Goal: Task Accomplishment & Management: Manage account settings

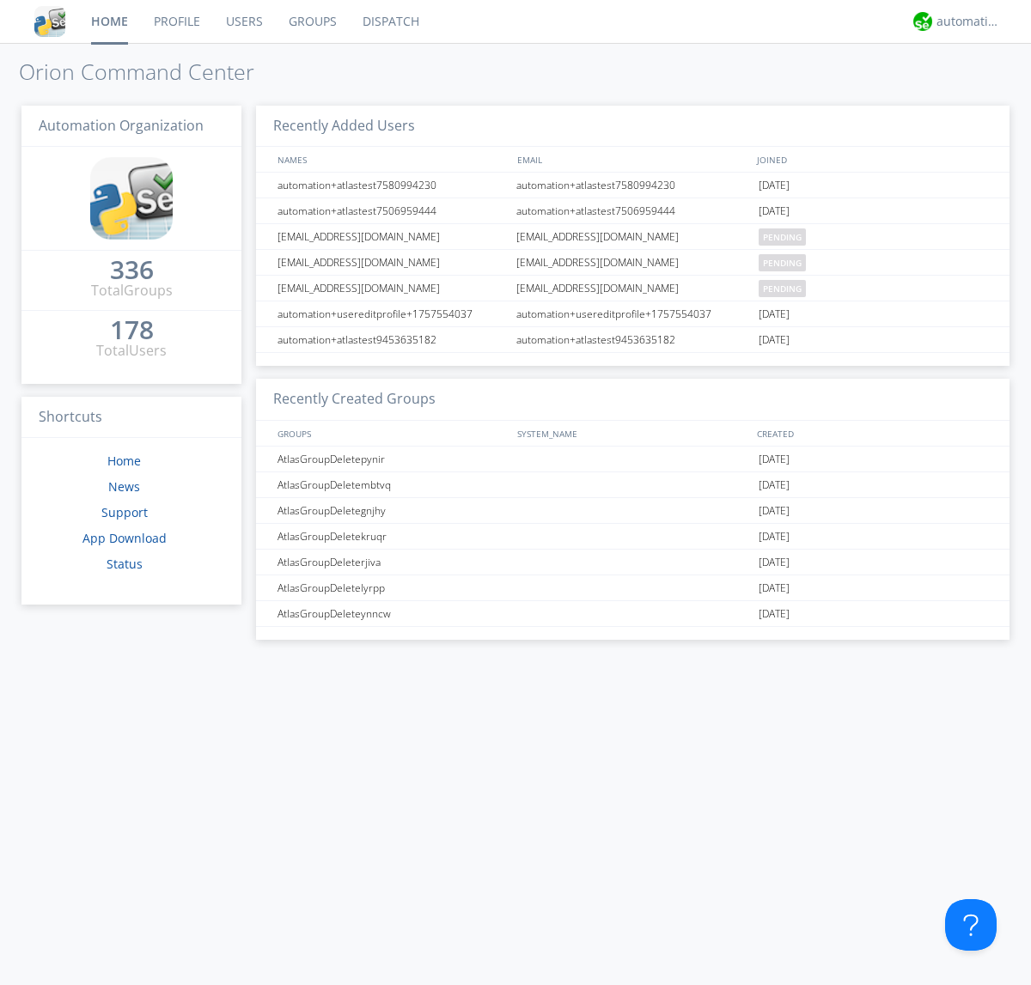
click at [243, 21] on link "Users" at bounding box center [244, 21] width 63 height 43
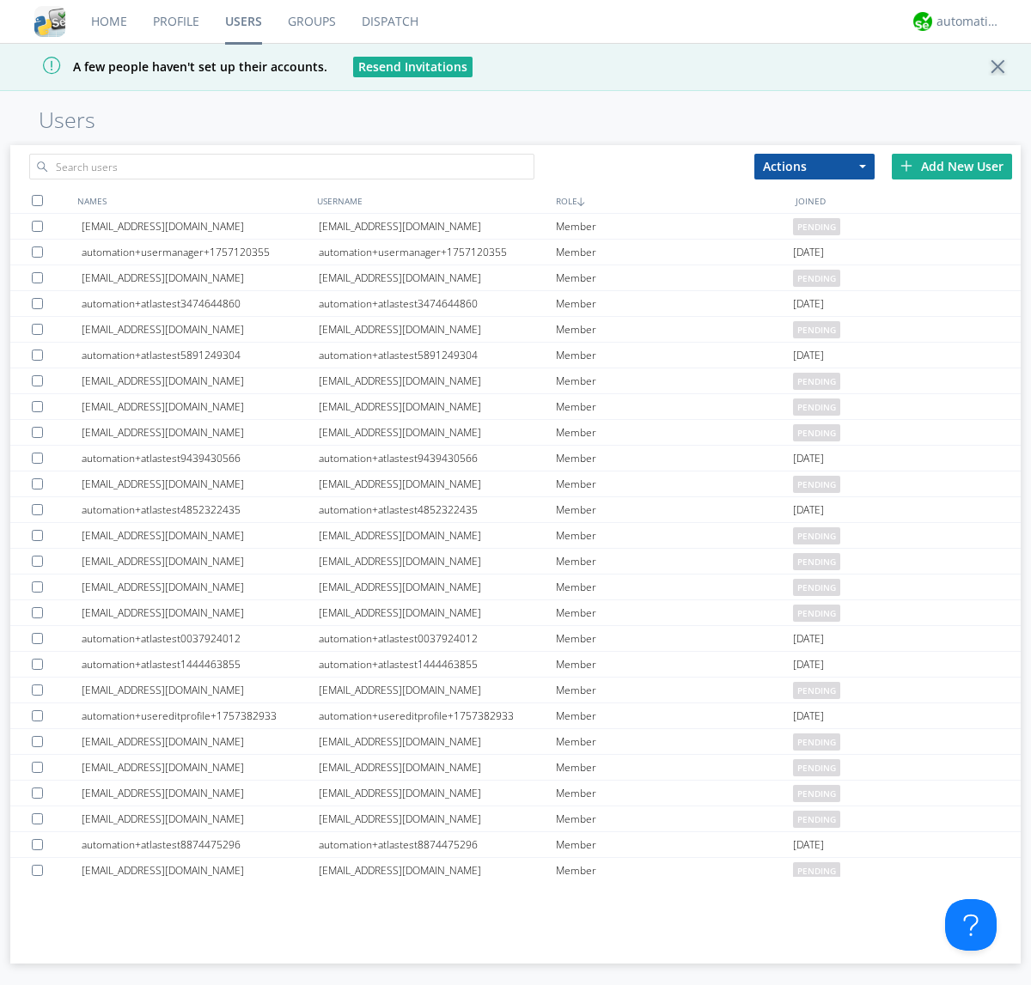
click at [952, 166] on div "Add New User" at bounding box center [952, 167] width 120 height 26
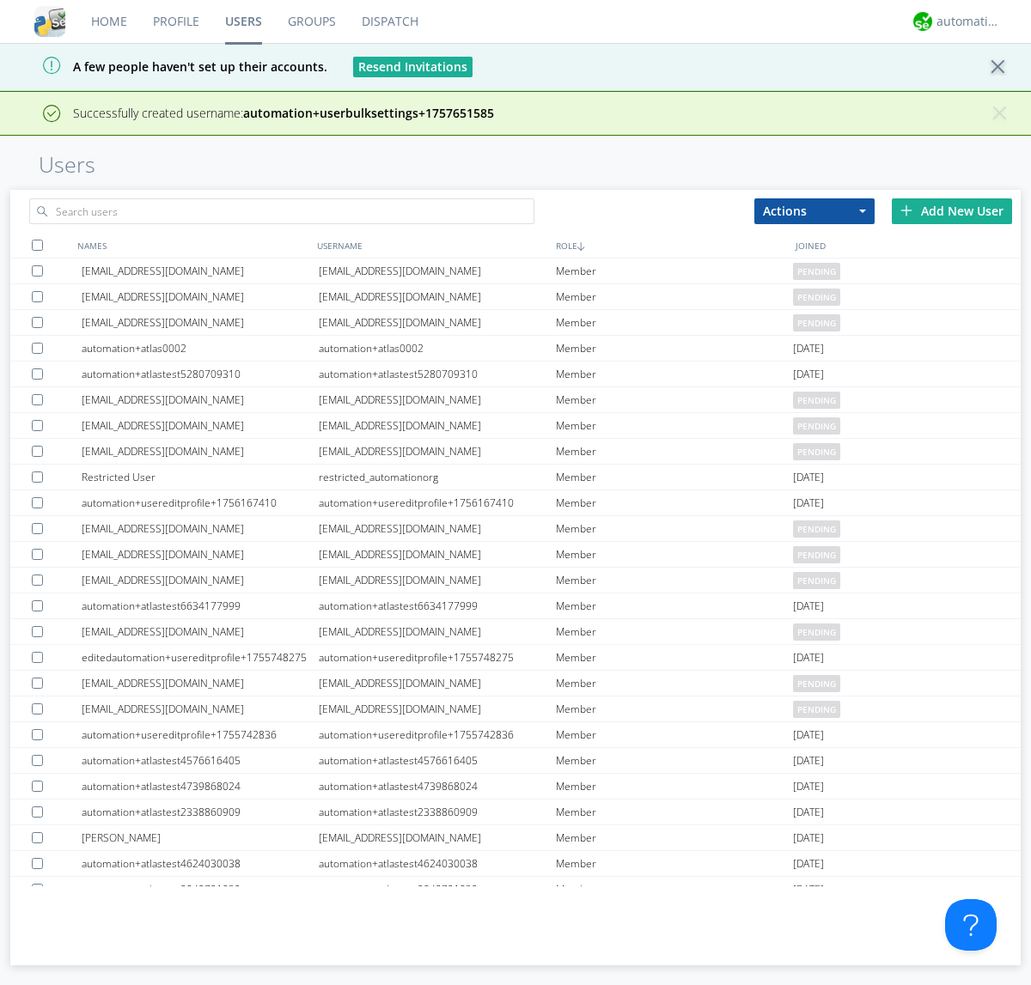
click at [952, 210] on div "Add New User" at bounding box center [952, 211] width 120 height 26
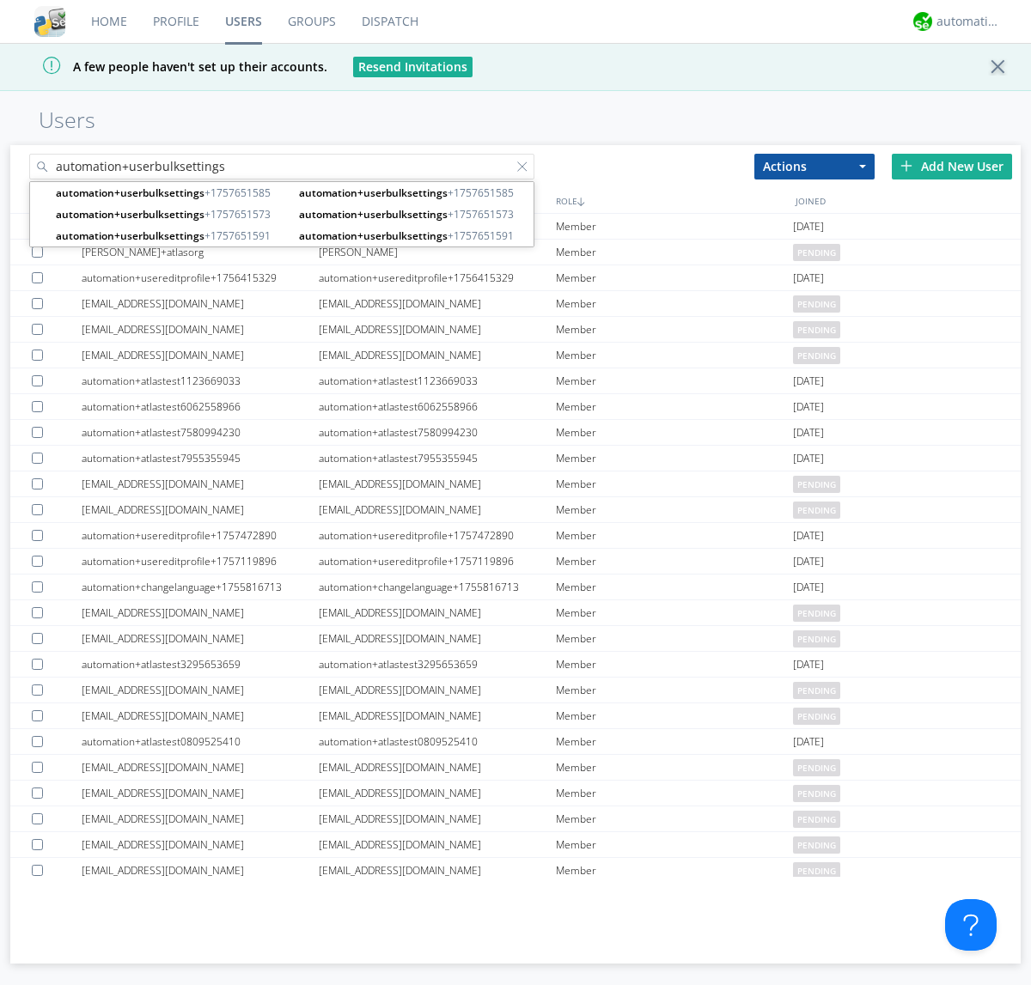
type input "automation+userbulksettings"
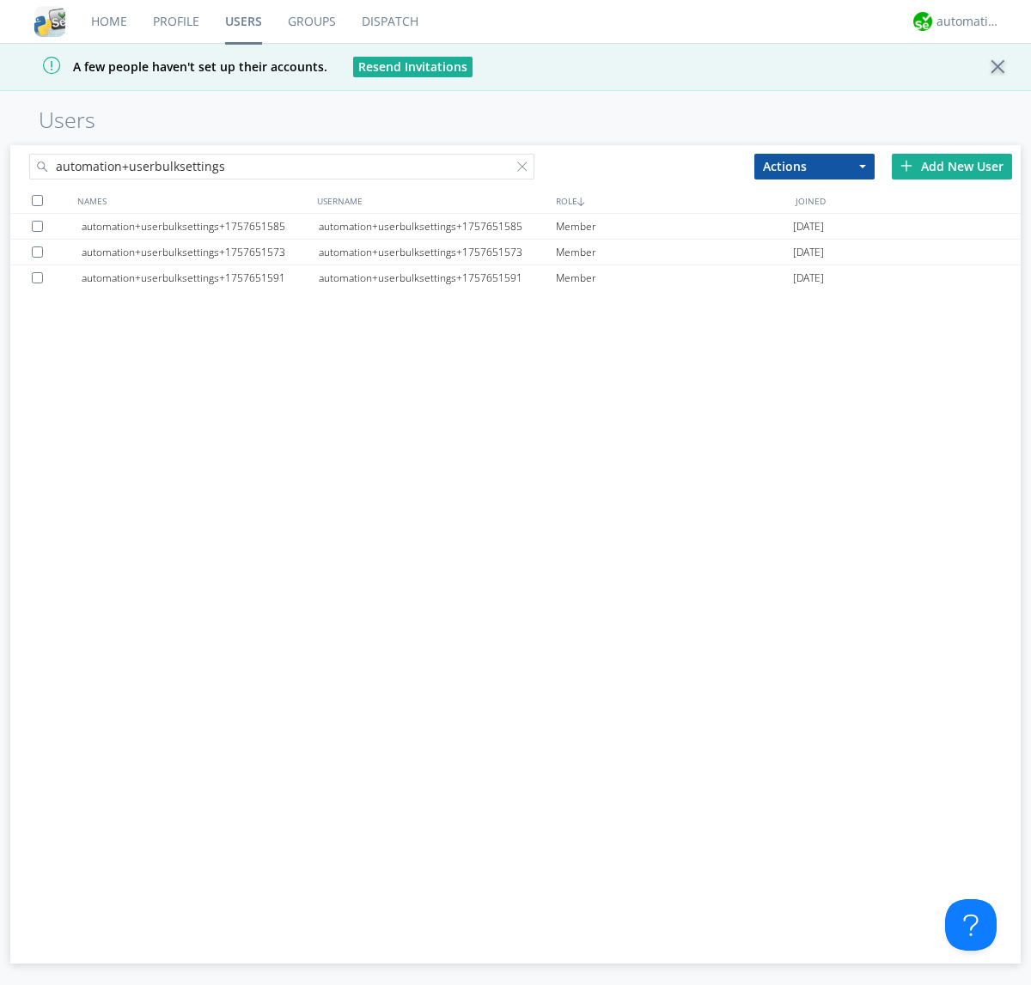
click at [37, 200] on div at bounding box center [37, 200] width 11 height 11
click at [814, 166] on button "Actions" at bounding box center [814, 167] width 120 height 26
click at [0, 0] on link "Edit Settings" at bounding box center [0, 0] width 0 height 0
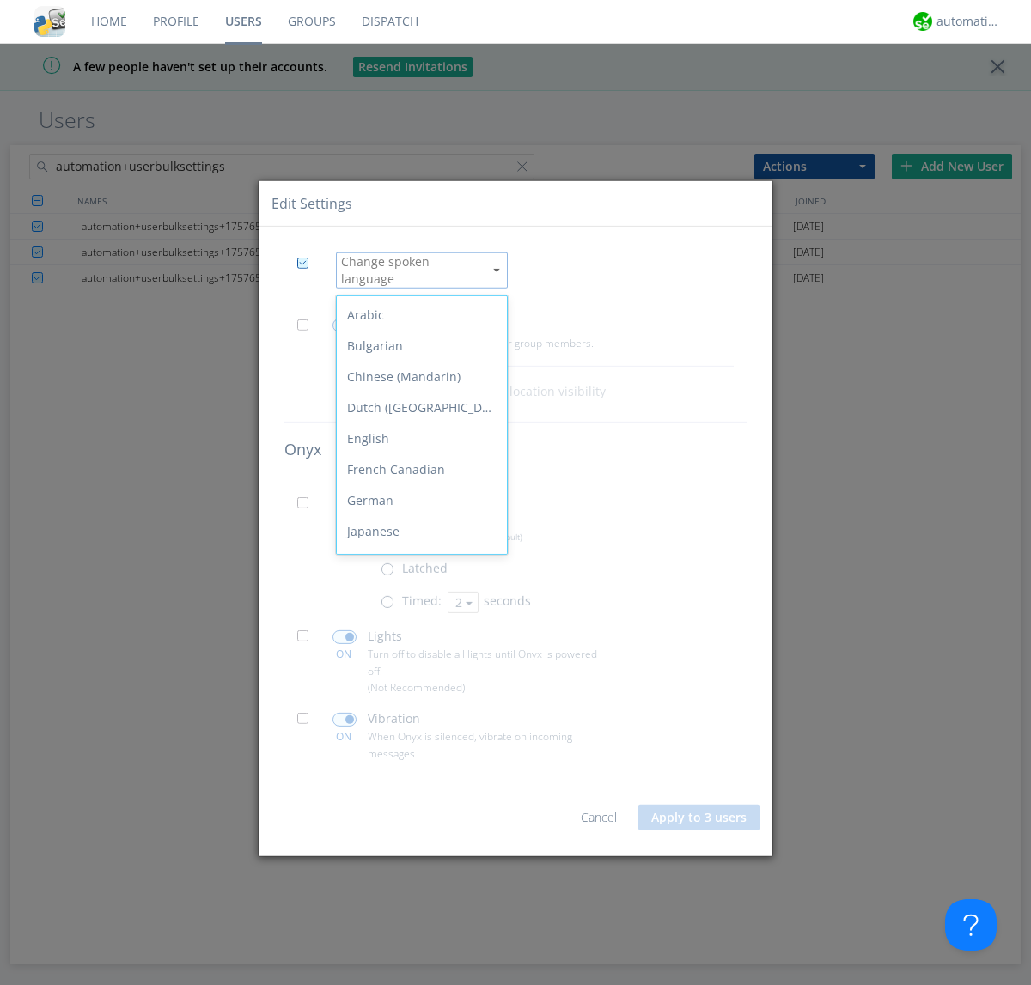
click at [417, 733] on div "Spanish" at bounding box center [422, 748] width 170 height 31
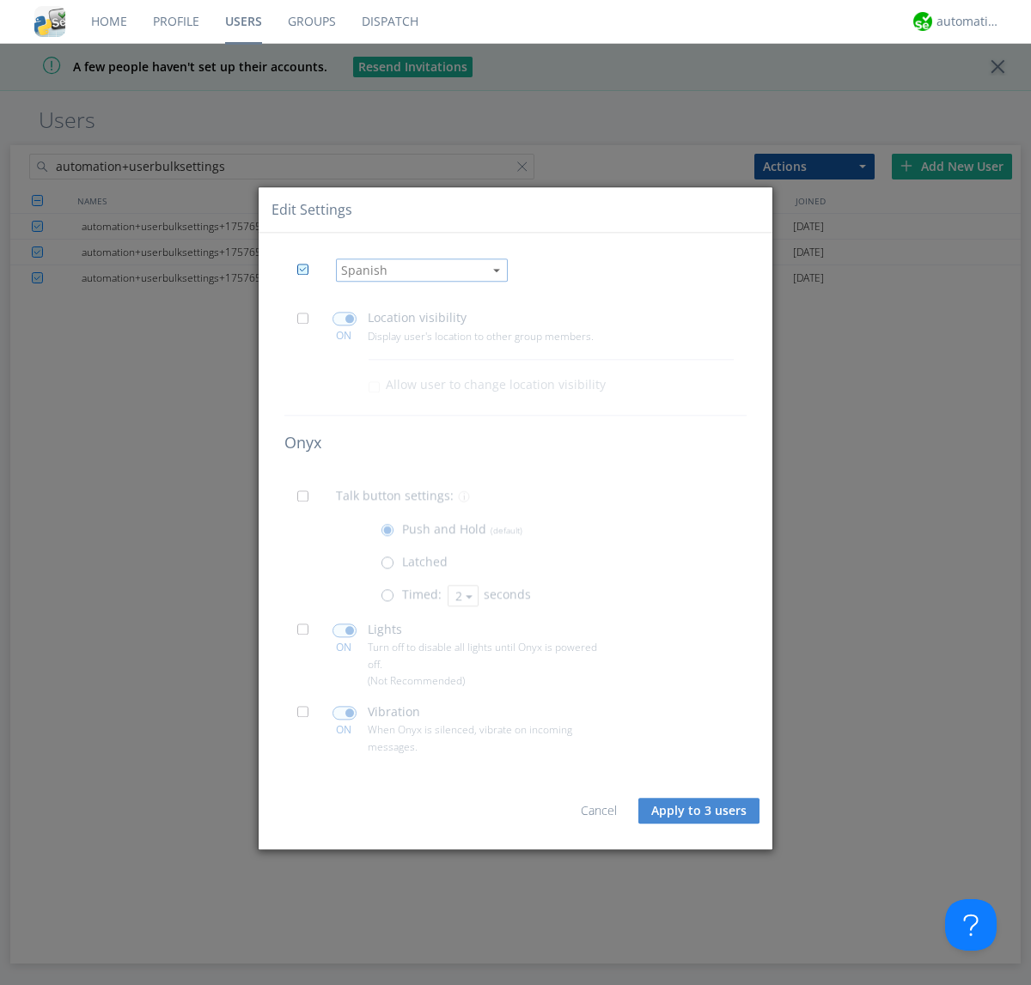
click at [307, 323] on span at bounding box center [307, 323] width 21 height 21
click at [0, 0] on input "checkbox" at bounding box center [0, 0] width 0 height 0
click at [344, 319] on span at bounding box center [344, 320] width 24 height 14
click at [0, 0] on input "checkbox" at bounding box center [0, 0] width 0 height 0
click at [307, 502] on span at bounding box center [307, 501] width 21 height 21
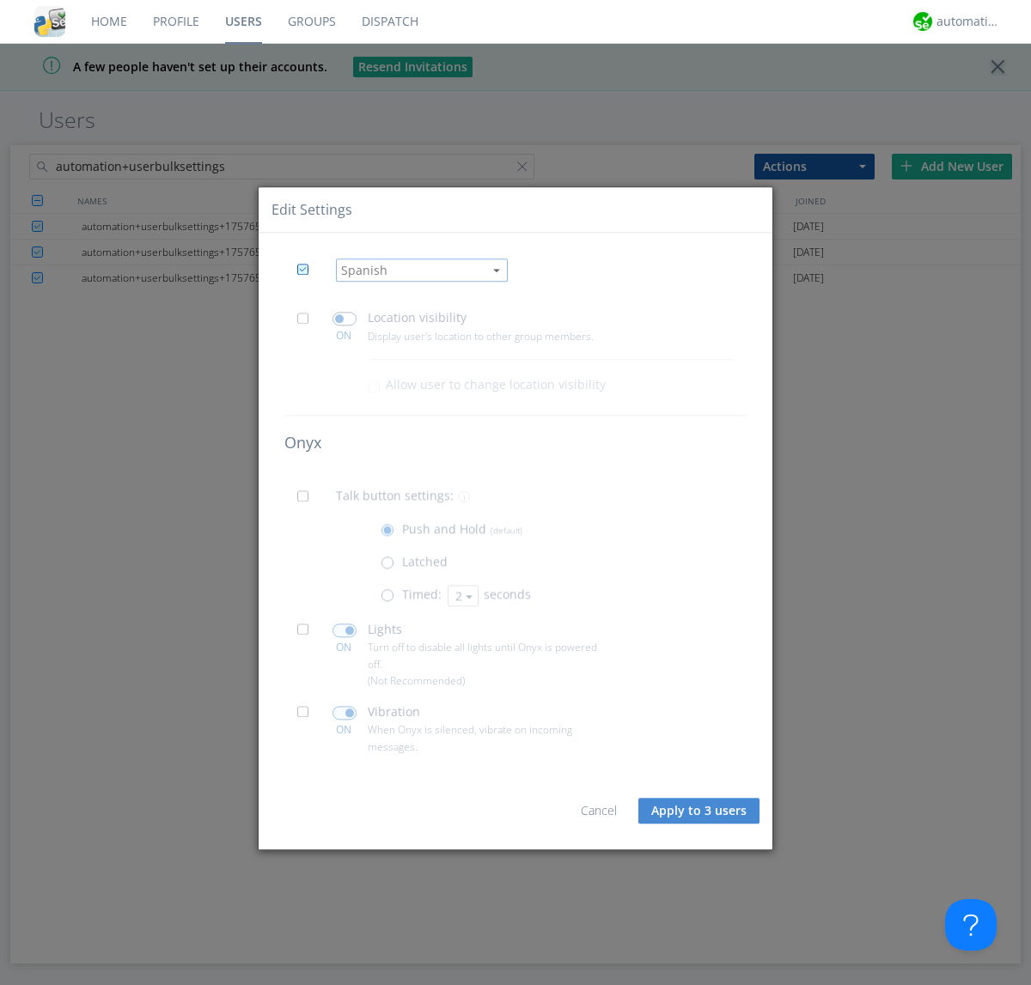
click at [0, 0] on input "checkbox" at bounding box center [0, 0] width 0 height 0
click at [391, 600] on span at bounding box center [390, 599] width 21 height 21
click at [0, 0] on input "radio" at bounding box center [0, 0] width 0 height 0
click at [461, 595] on button "2" at bounding box center [462, 595] width 31 height 21
click at [0, 0] on link "3" at bounding box center [0, 0] width 0 height 0
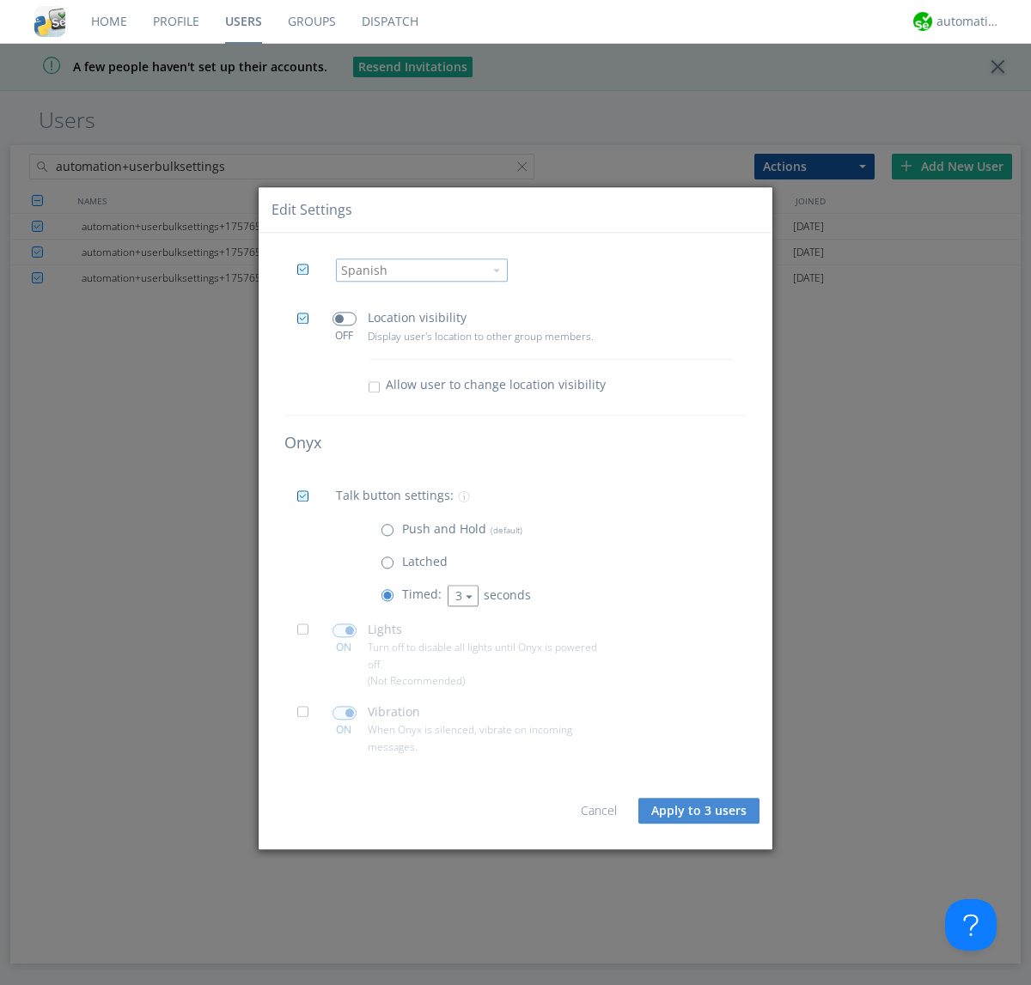
click at [307, 635] on span at bounding box center [307, 634] width 21 height 21
click at [0, 0] on input "checkbox" at bounding box center [0, 0] width 0 height 0
click at [344, 630] on span at bounding box center [344, 631] width 24 height 14
click at [0, 0] on input "checkbox" at bounding box center [0, 0] width 0 height 0
click at [307, 717] on span at bounding box center [307, 717] width 21 height 21
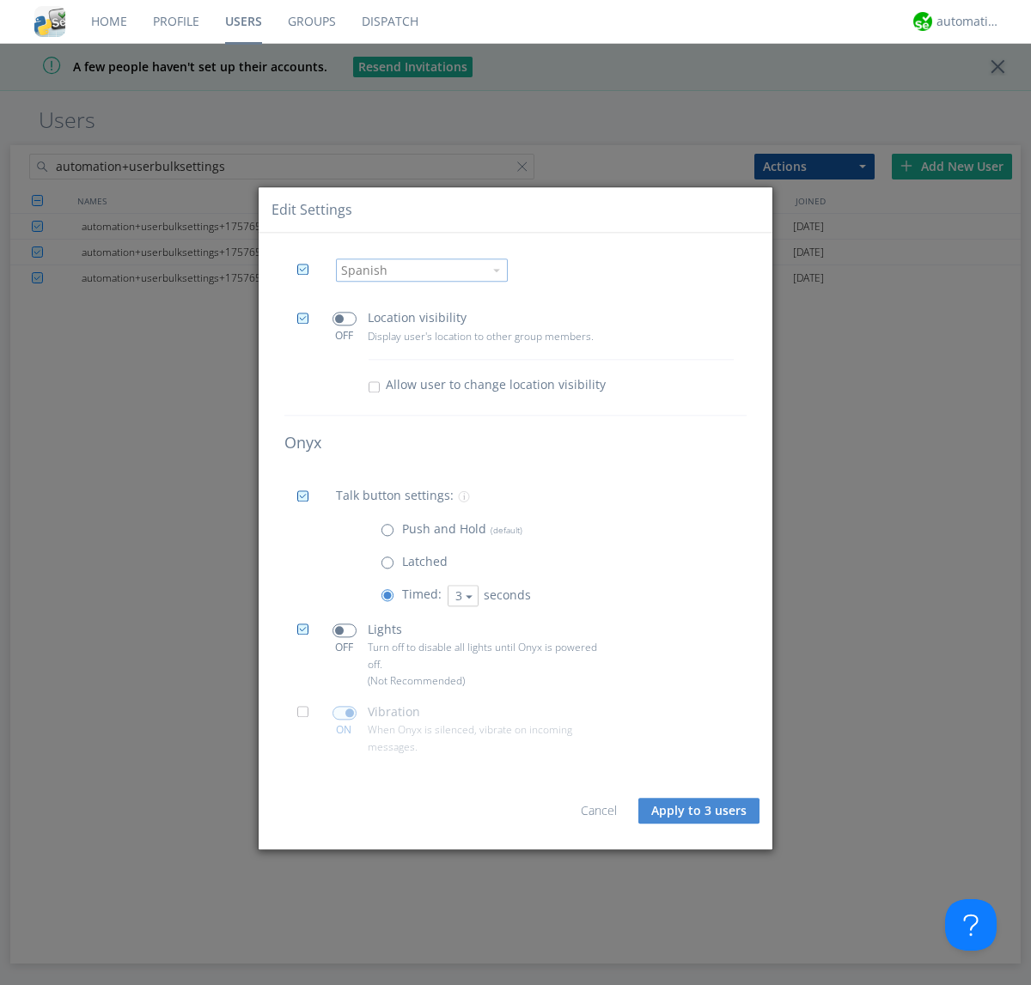
click at [0, 0] on input "checkbox" at bounding box center [0, 0] width 0 height 0
click at [344, 713] on span at bounding box center [344, 713] width 24 height 14
click at [0, 0] on input "checkbox" at bounding box center [0, 0] width 0 height 0
click at [700, 811] on button "Apply to 3 users" at bounding box center [698, 811] width 121 height 26
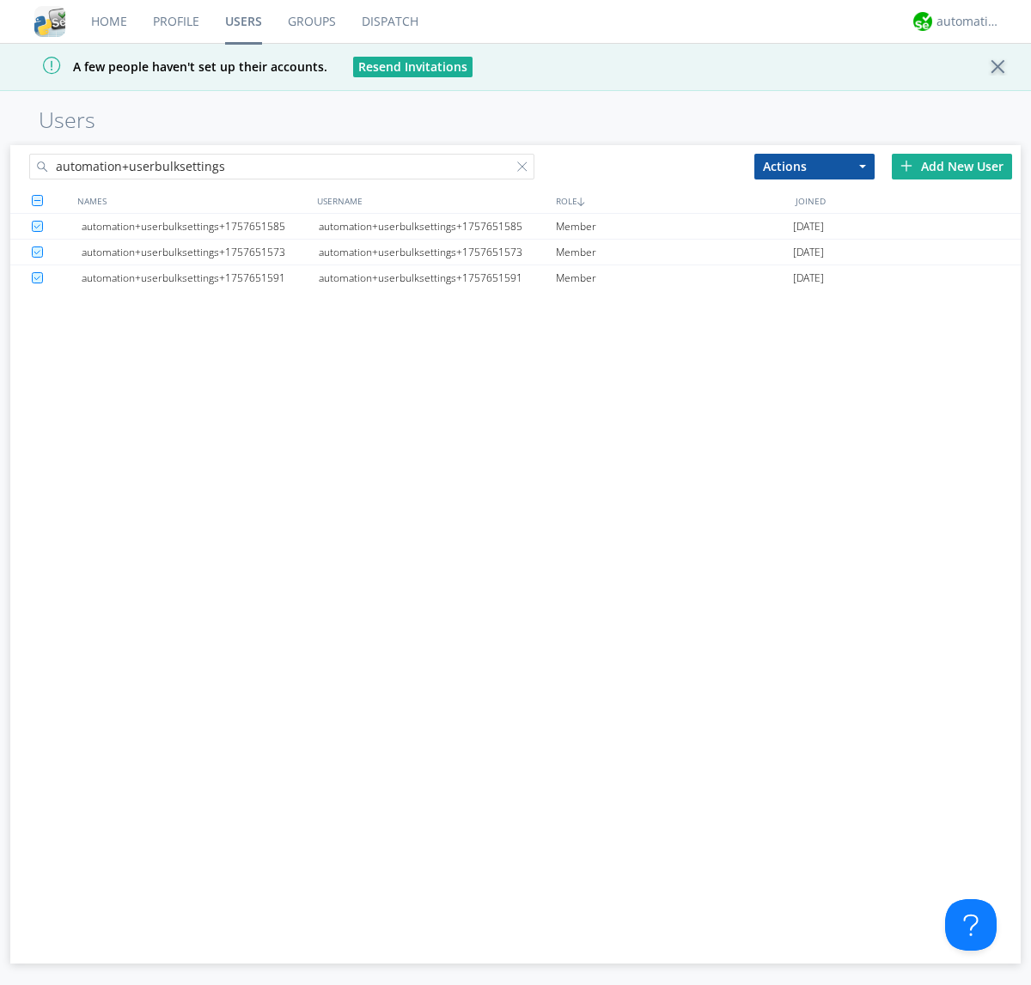
click at [243, 21] on link "Users" at bounding box center [243, 21] width 63 height 43
click at [526, 169] on div at bounding box center [525, 169] width 17 height 17
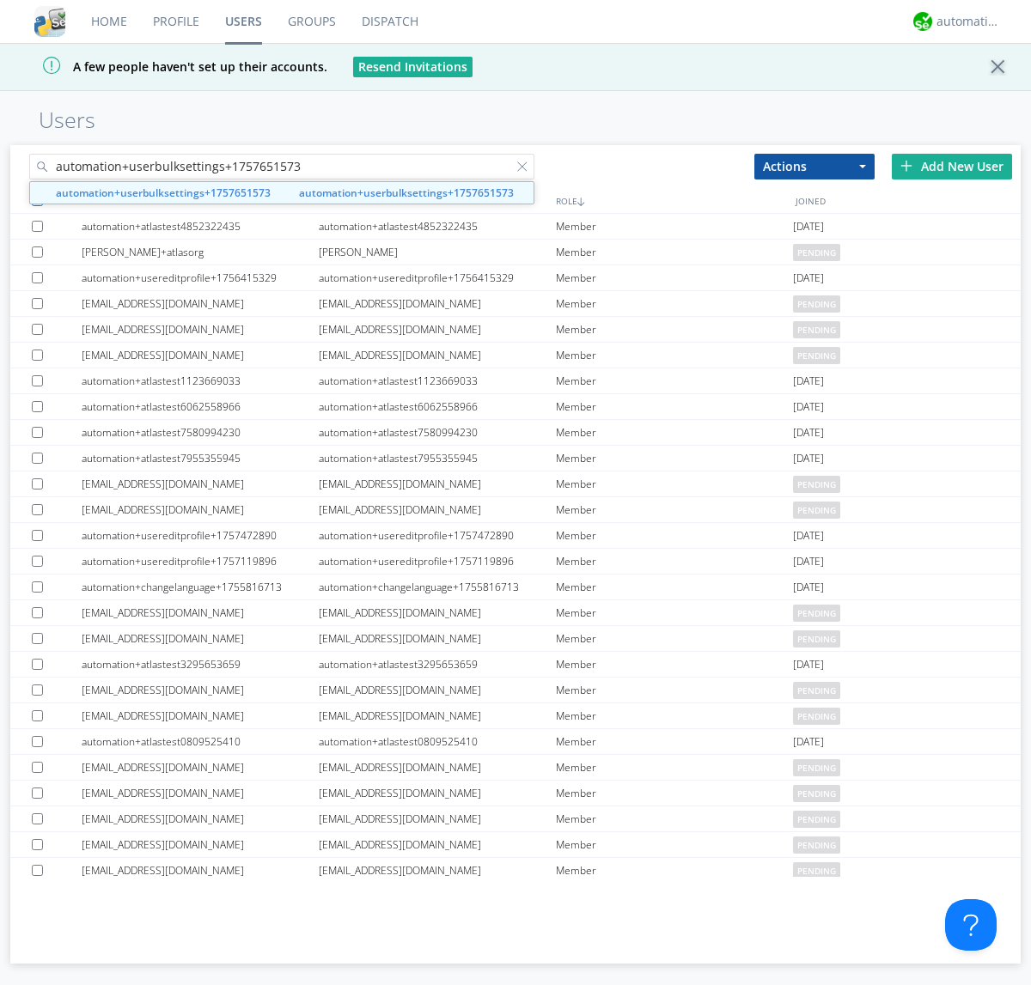
type input "automation+userbulksettings+1757651573"
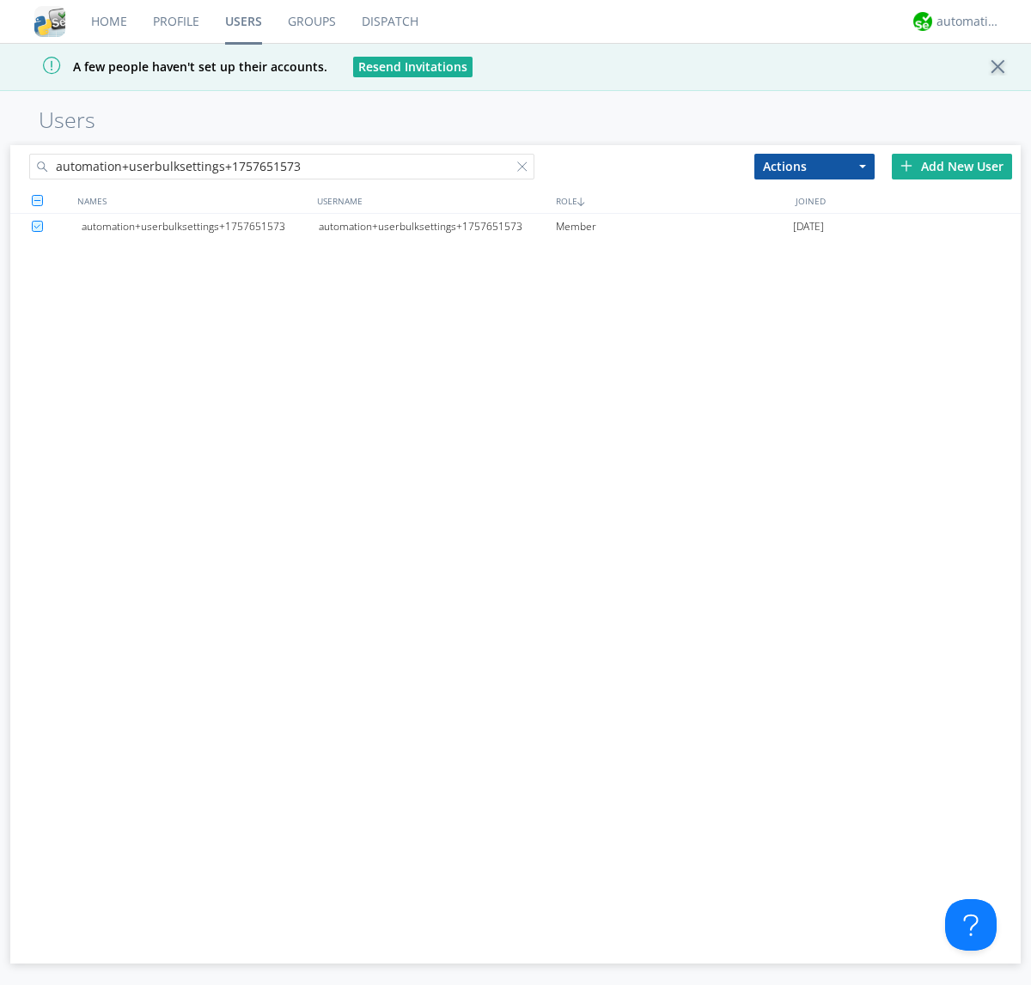
click at [436, 226] on div "automation+userbulksettings+1757651573" at bounding box center [437, 227] width 237 height 26
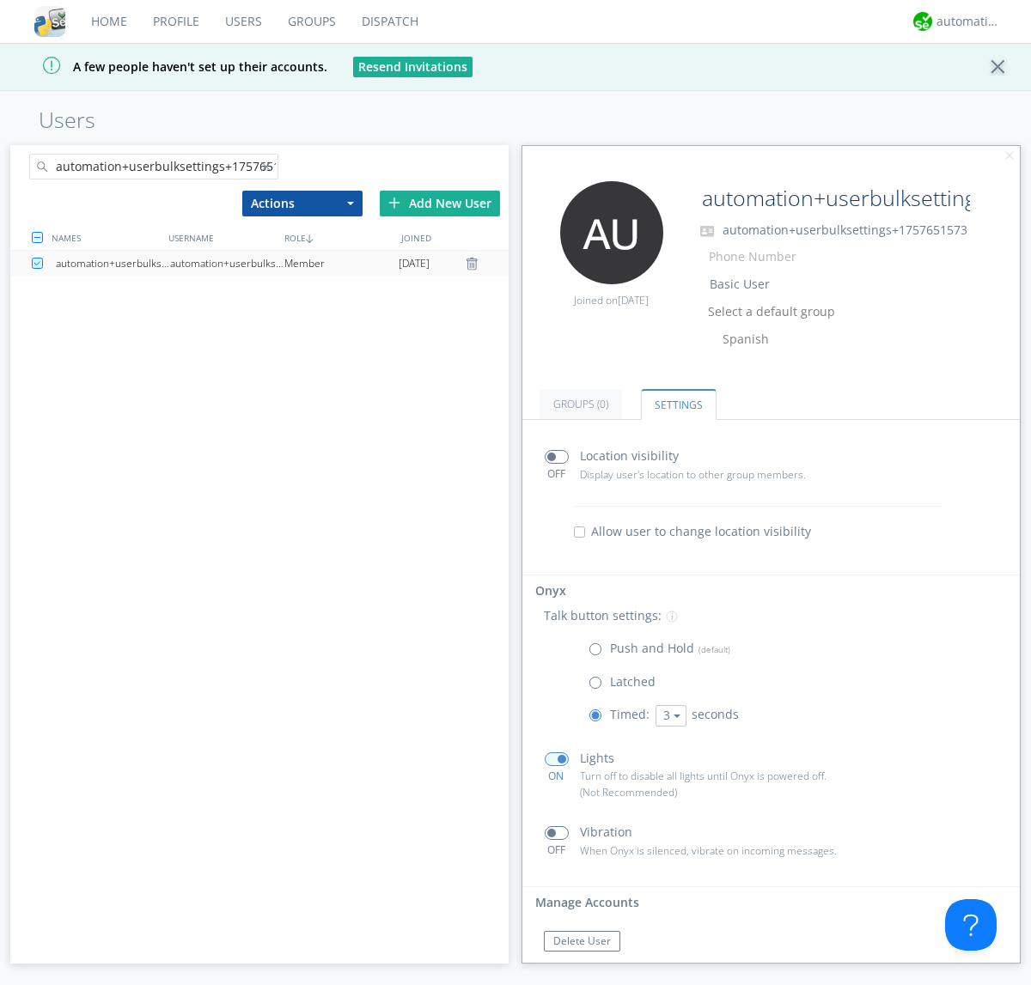
scroll to position [29, 0]
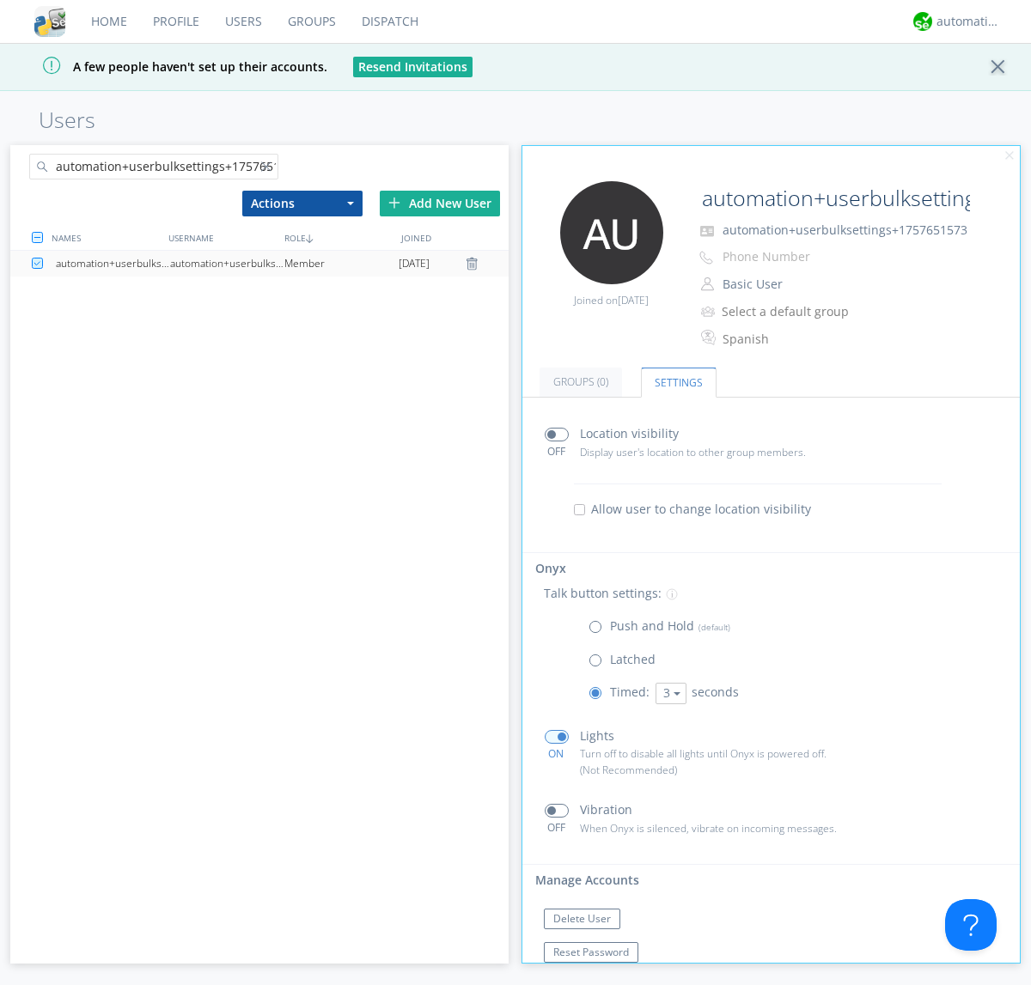
click at [269, 169] on div at bounding box center [269, 169] width 17 height 17
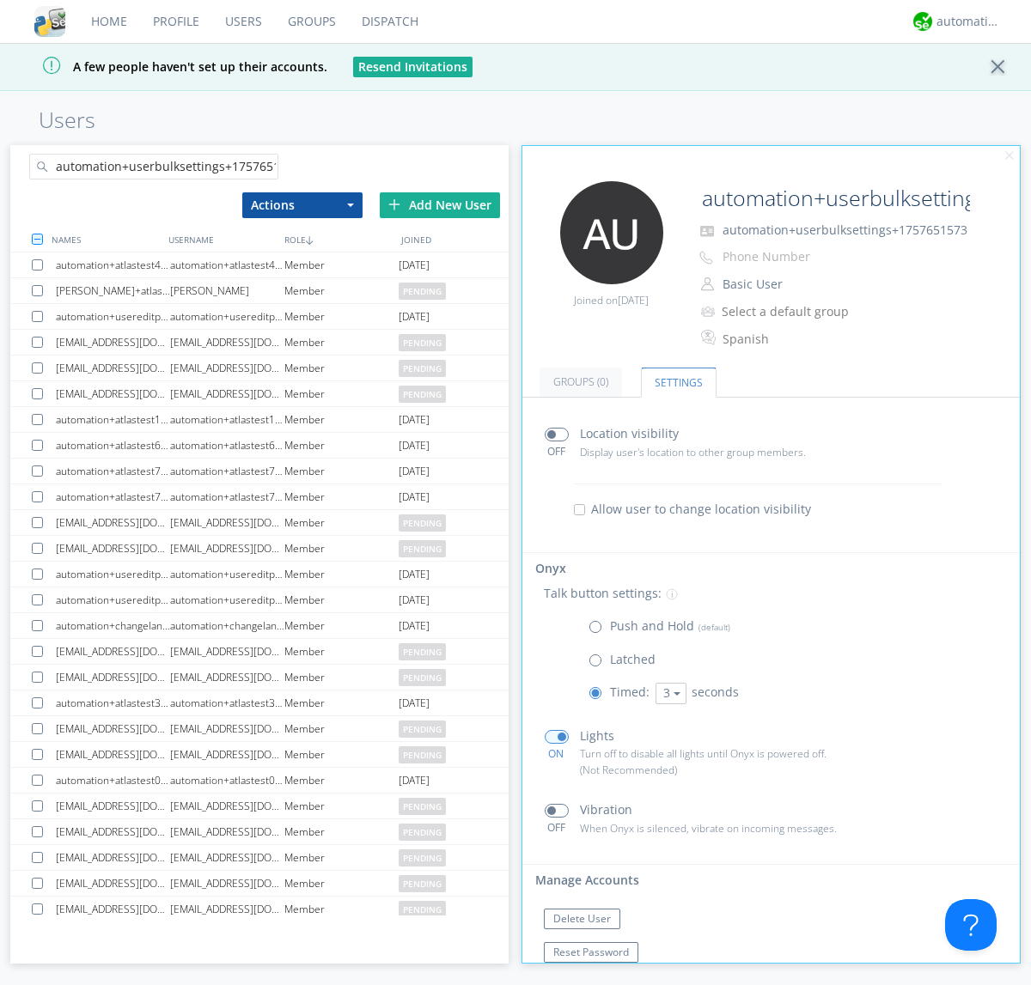
scroll to position [0, 20]
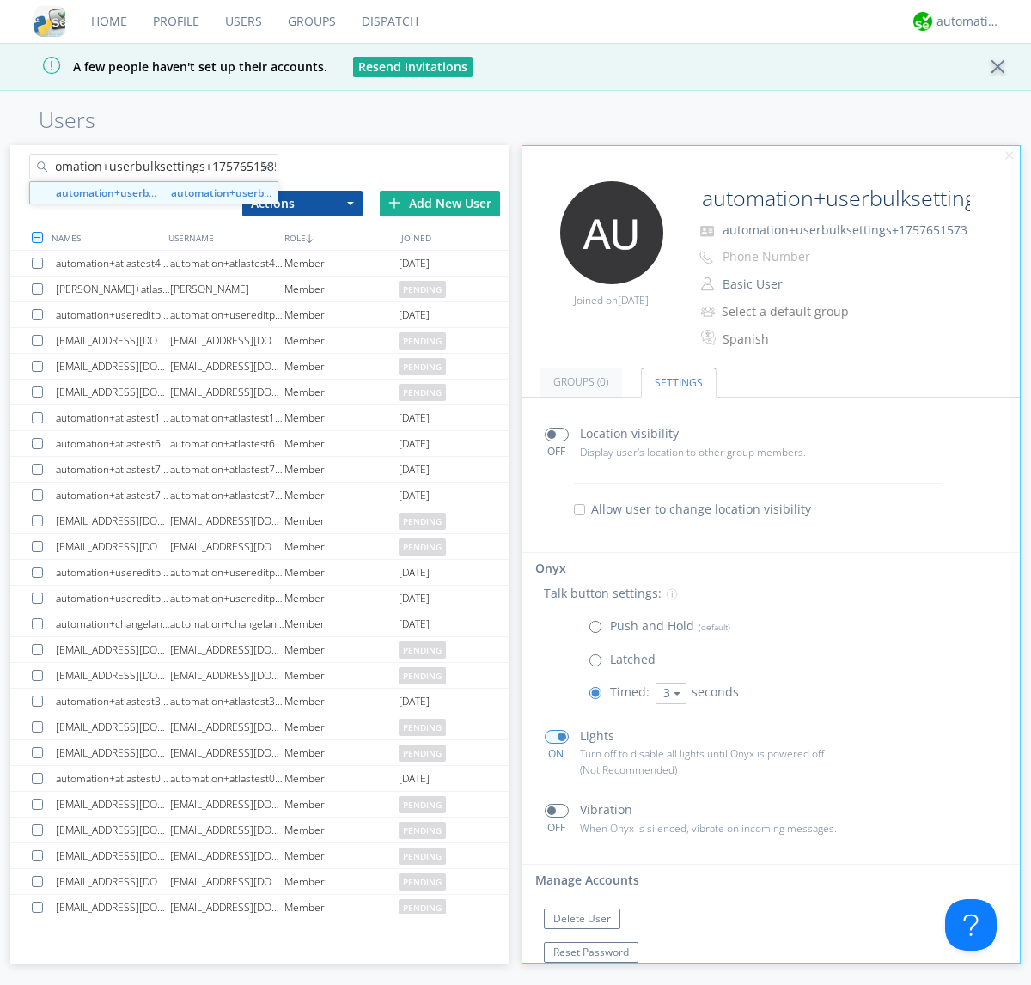
type input "automation+userbulksettings+1757651585"
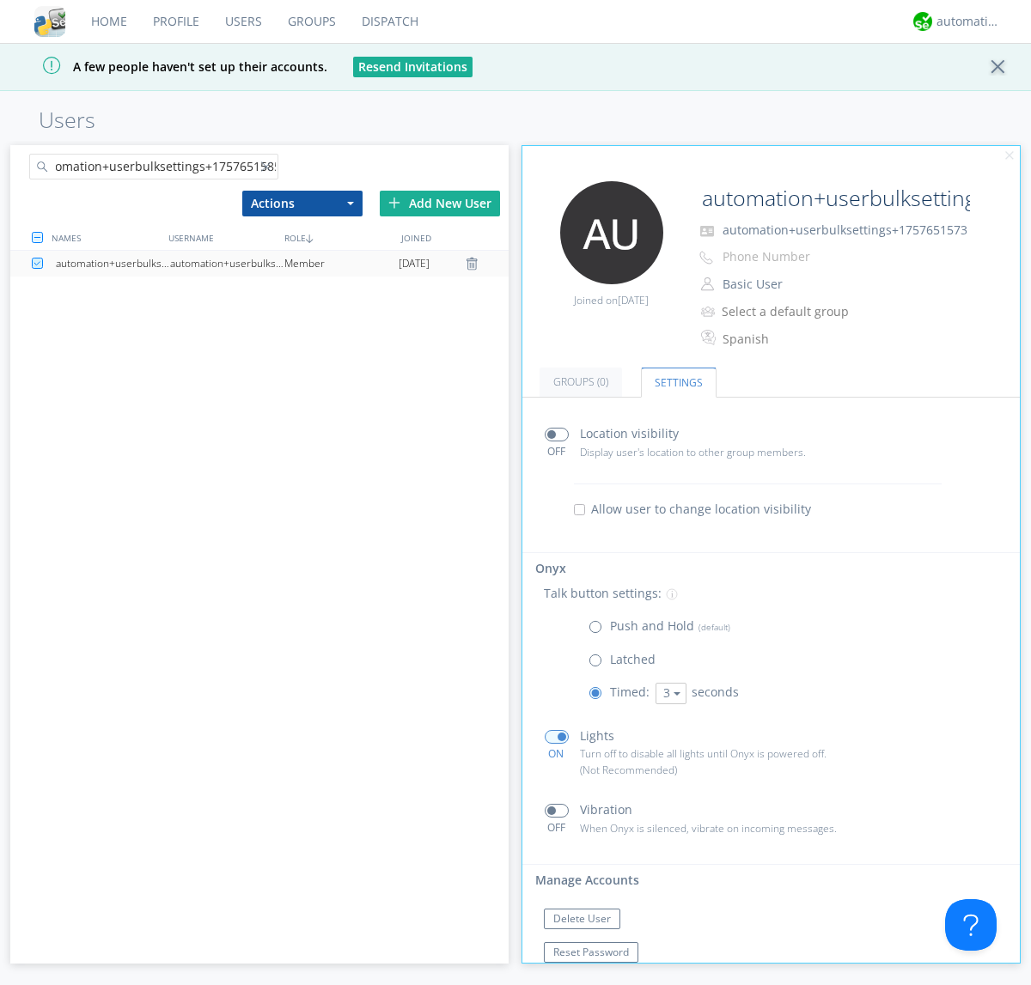
click at [227, 263] on div "automation+userbulksettings+1757651585" at bounding box center [227, 264] width 114 height 26
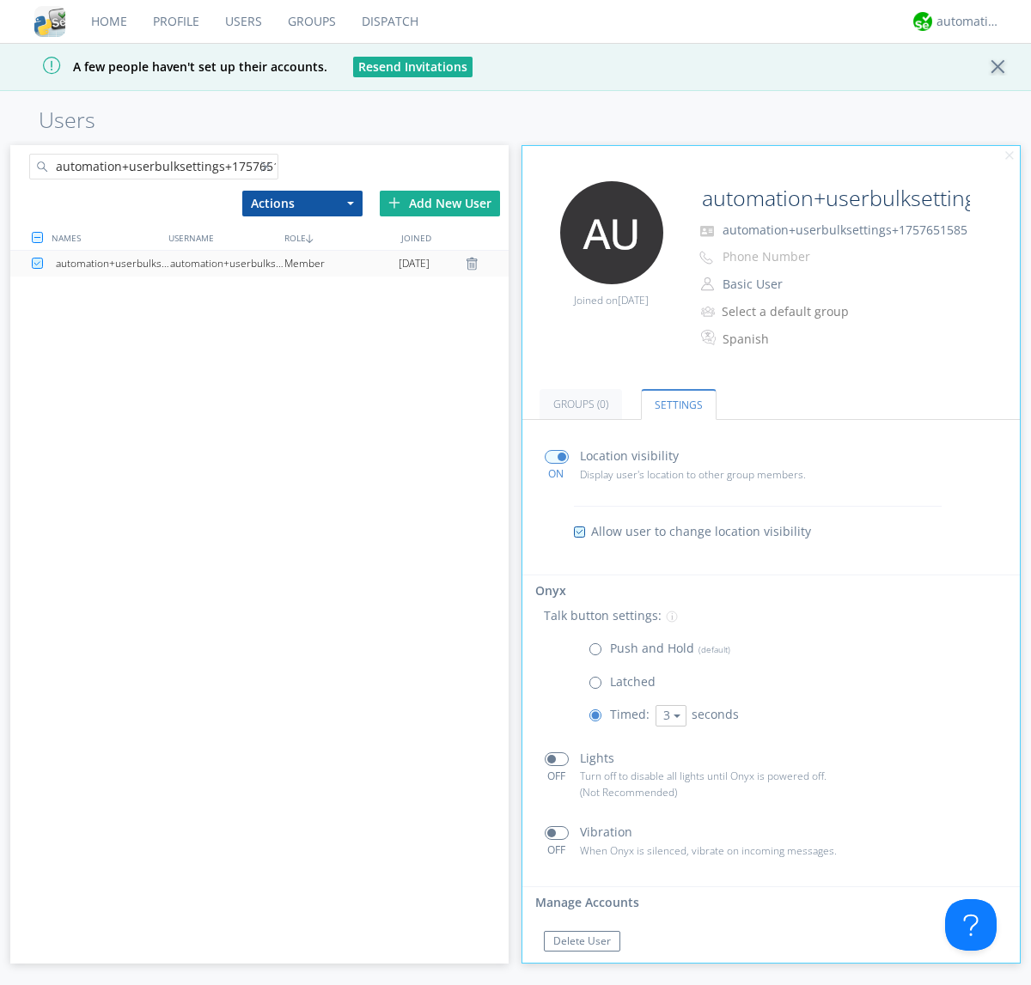
scroll to position [29, 0]
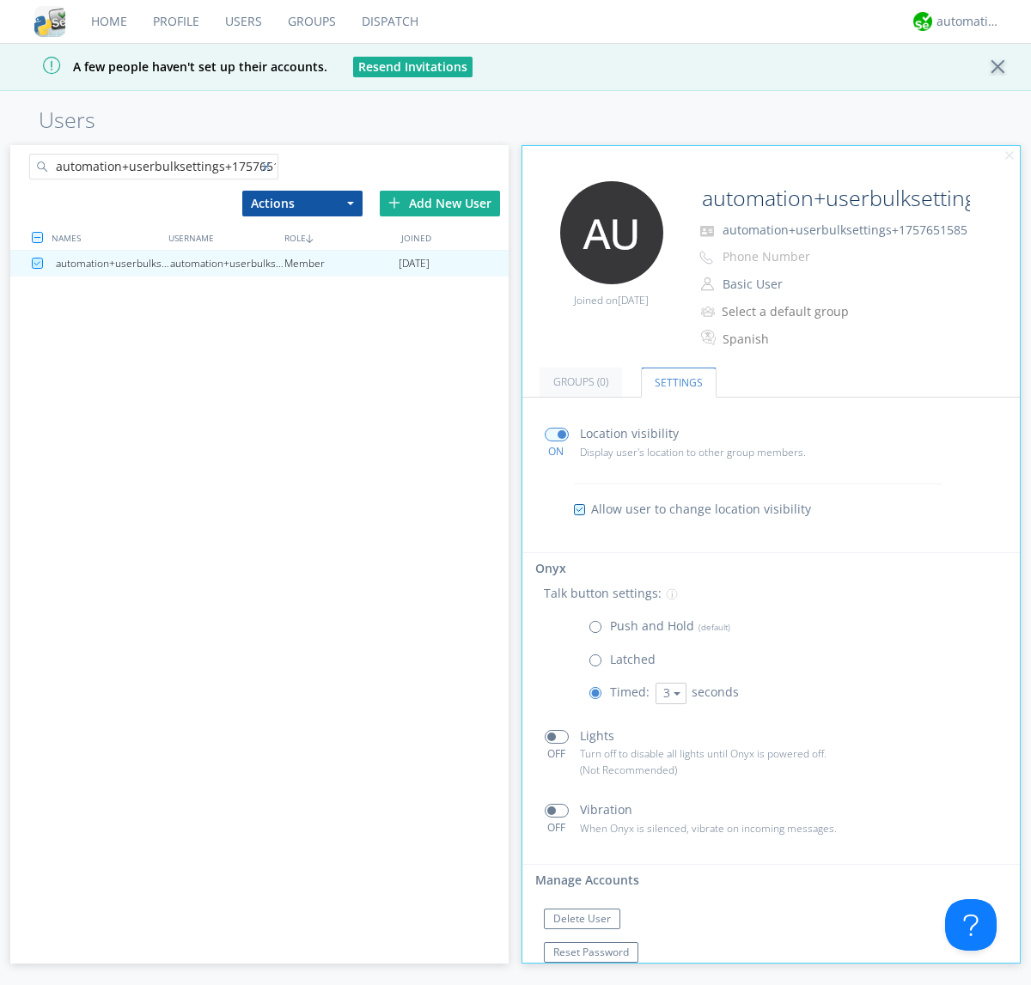
click at [269, 169] on div at bounding box center [269, 169] width 17 height 17
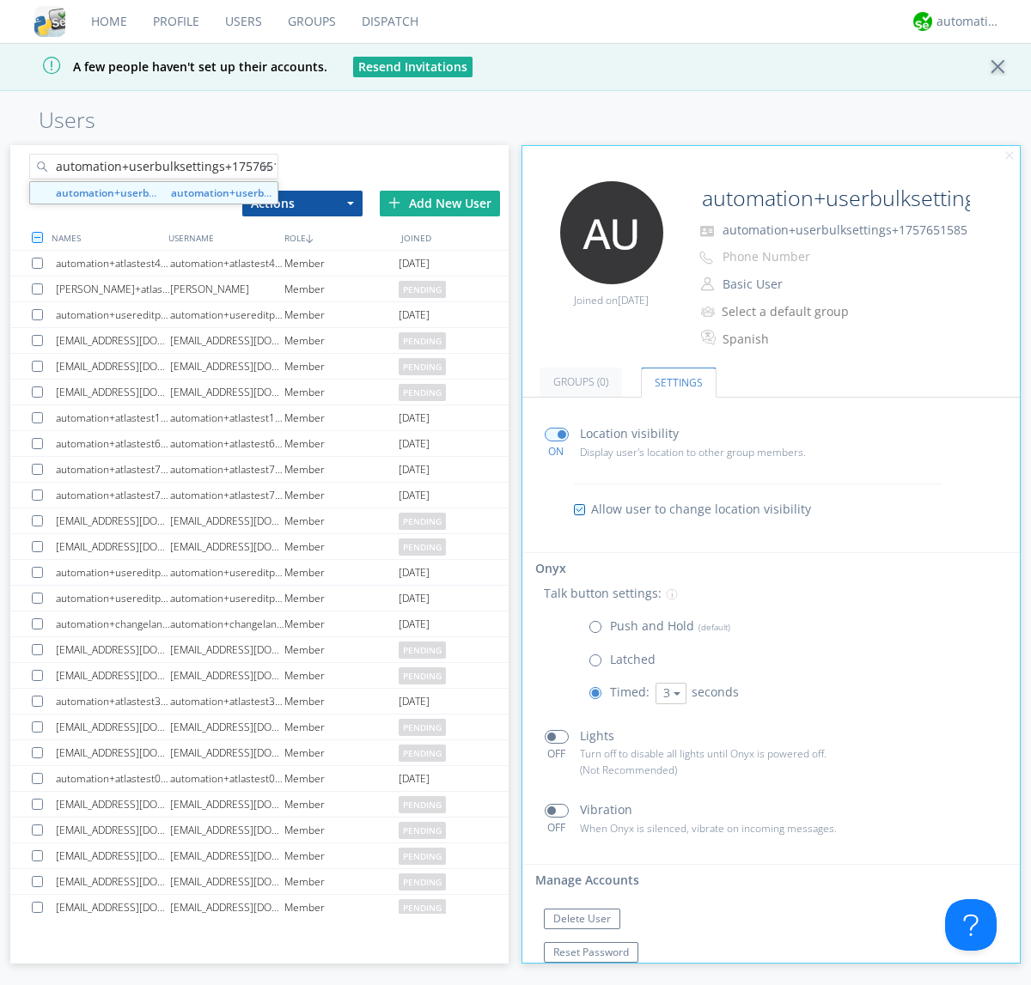
scroll to position [0, 20]
type input "automation+userbulksettings+1757651591"
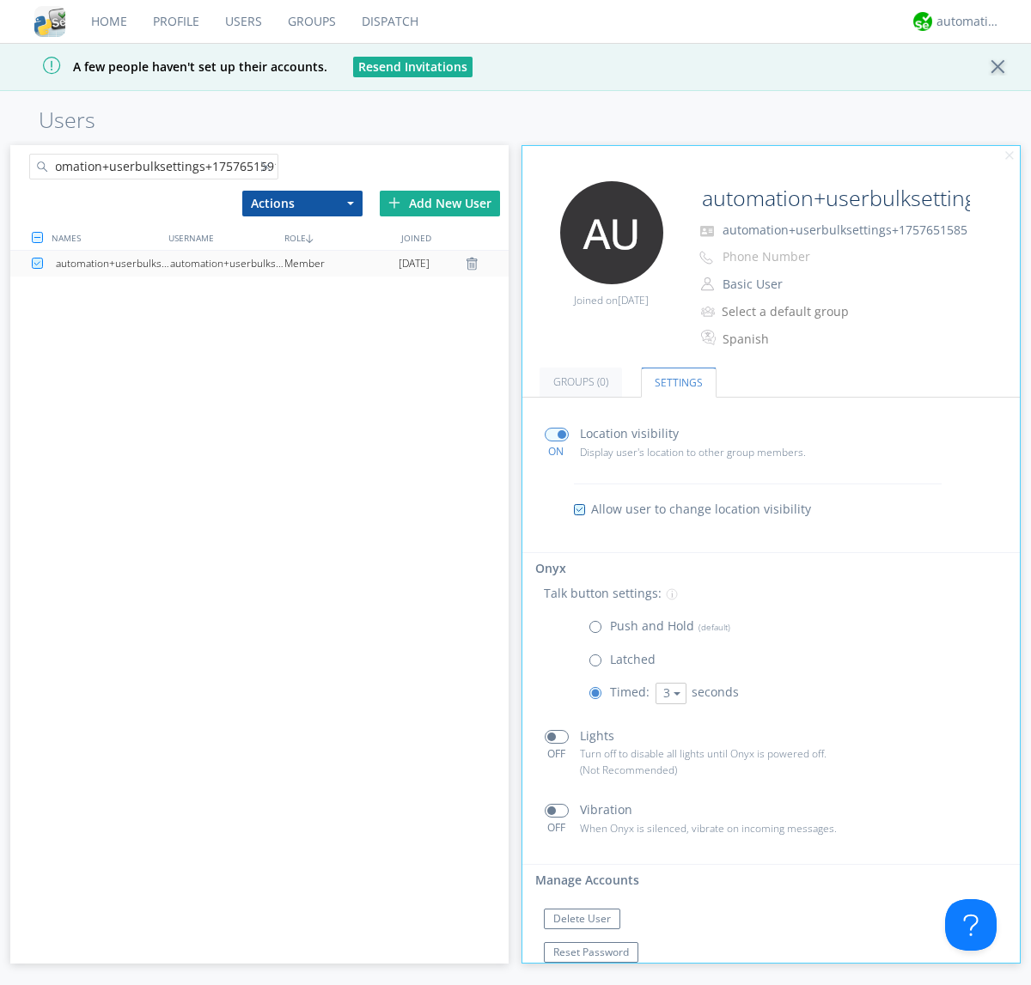
click at [227, 263] on div "automation+userbulksettings+1757651591" at bounding box center [227, 264] width 114 height 26
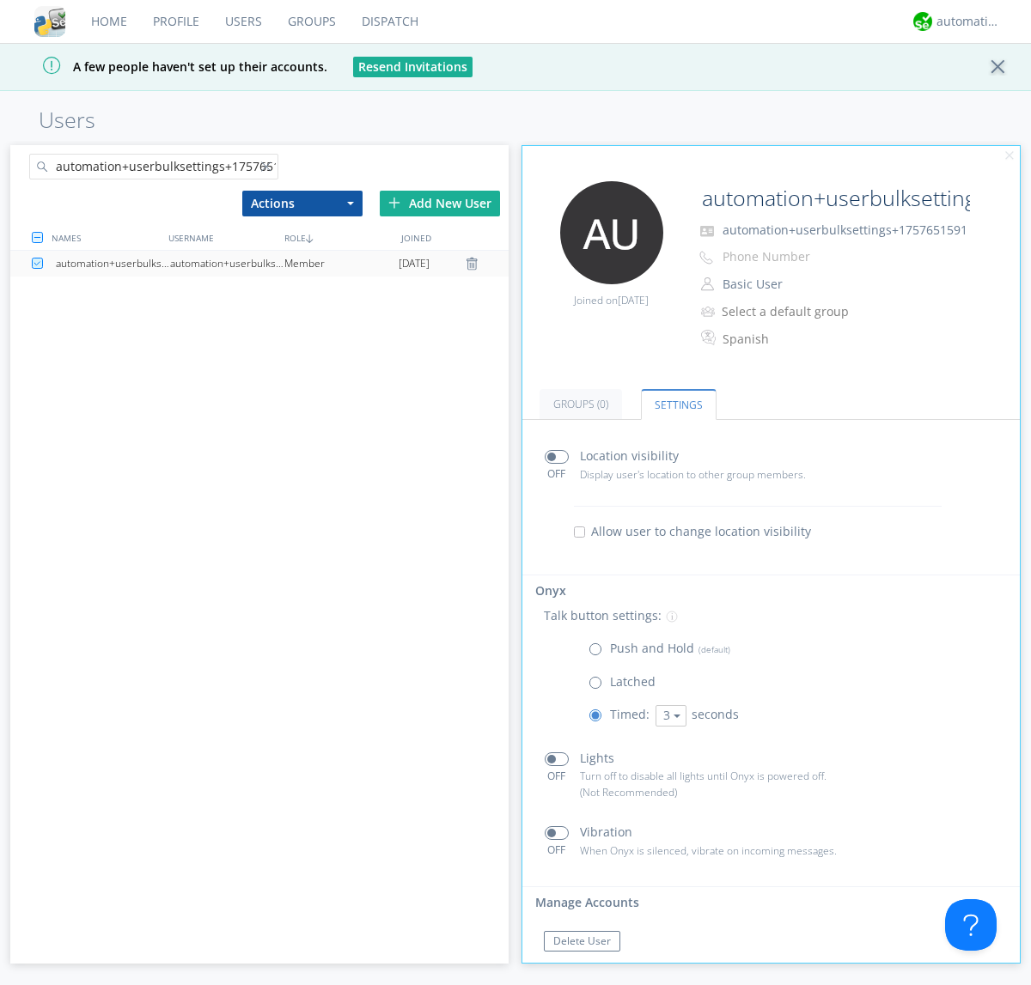
scroll to position [29, 0]
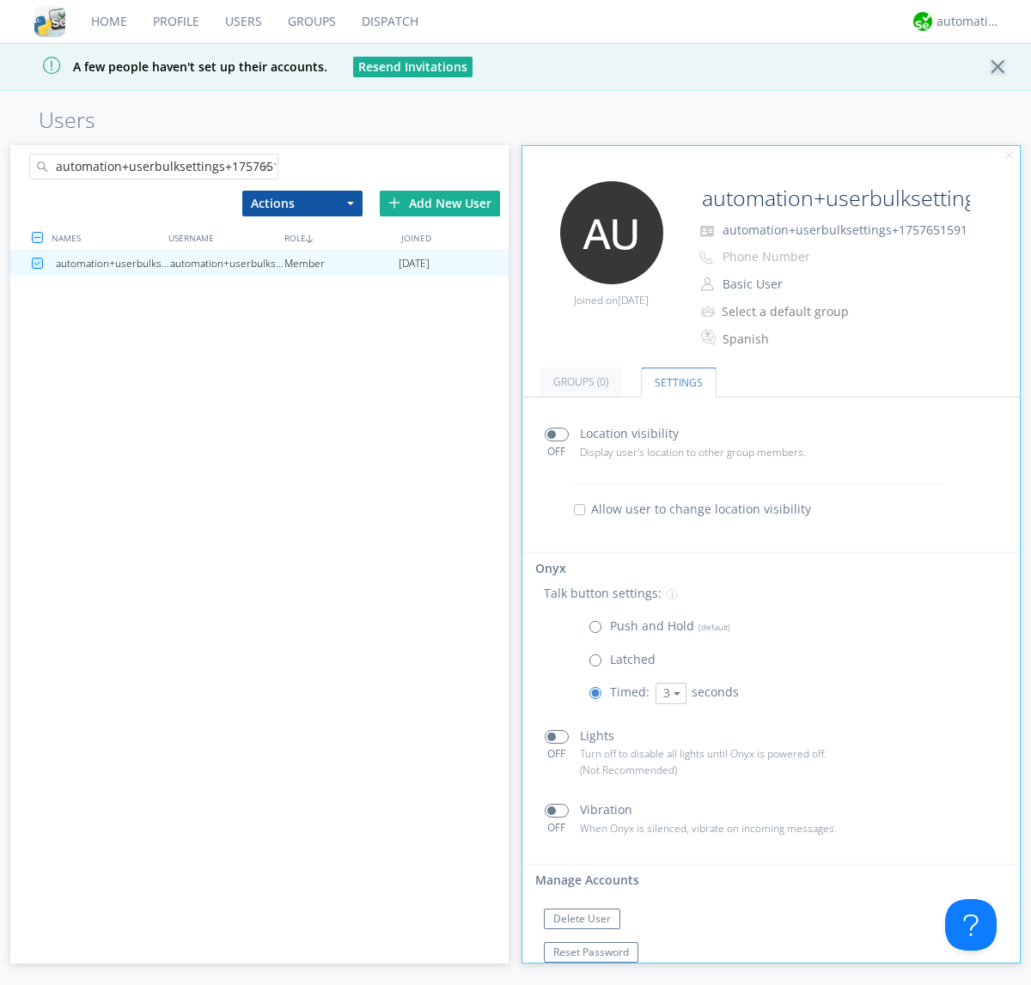
click at [242, 21] on link "Users" at bounding box center [243, 21] width 63 height 43
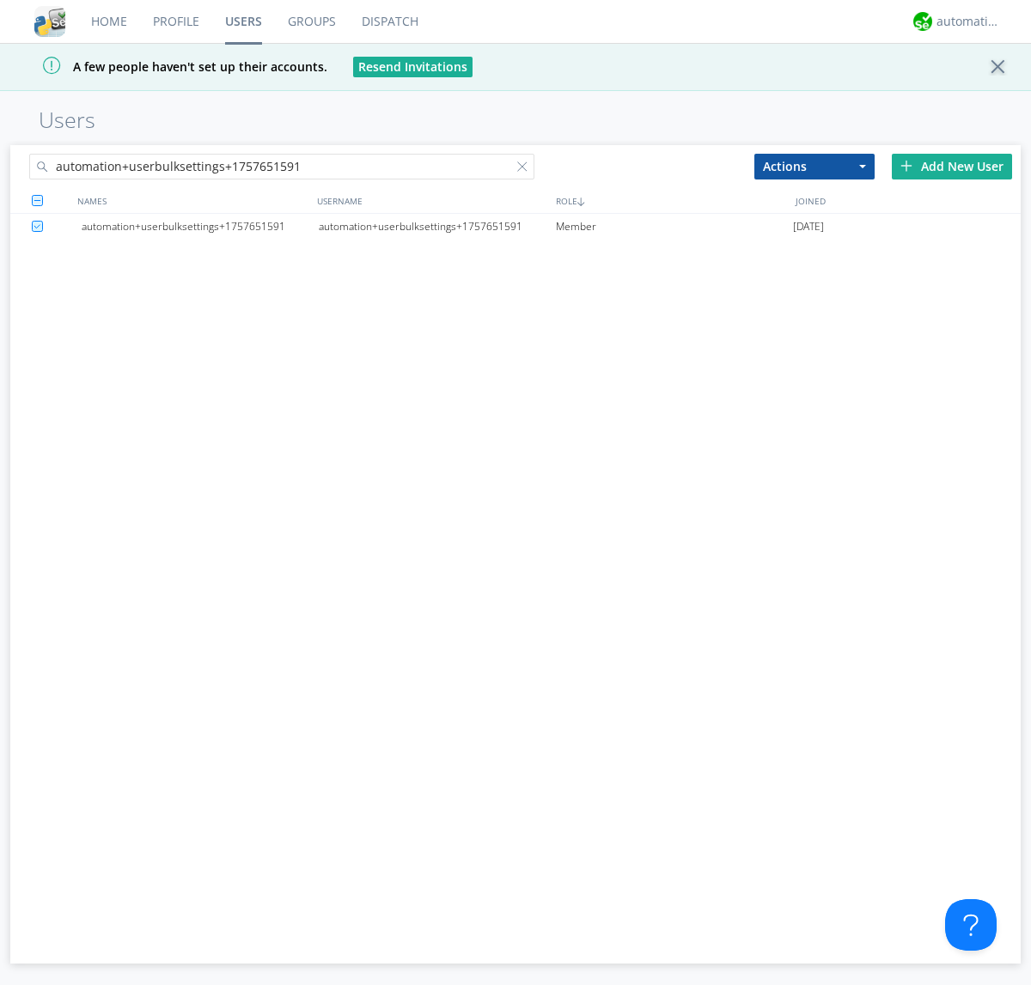
click at [526, 169] on div at bounding box center [525, 169] width 17 height 17
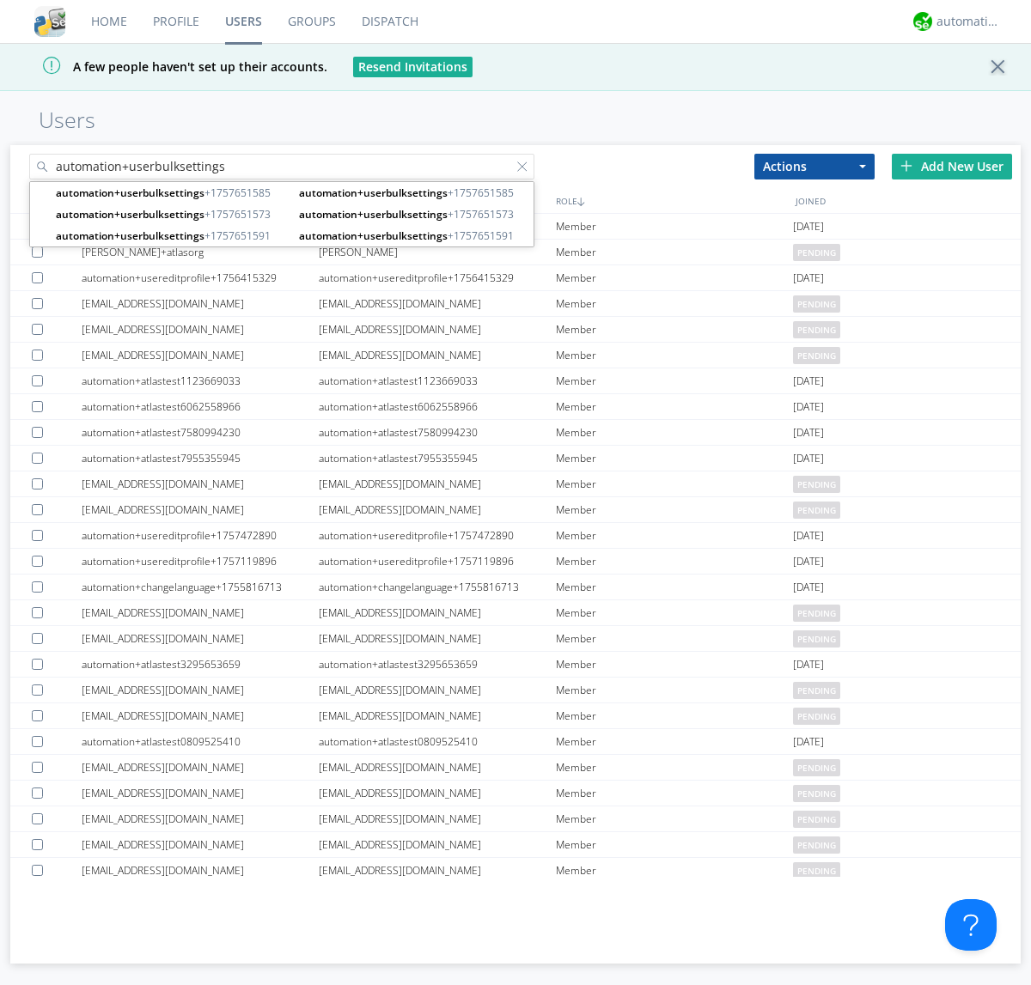
type input "automation+userbulksettings"
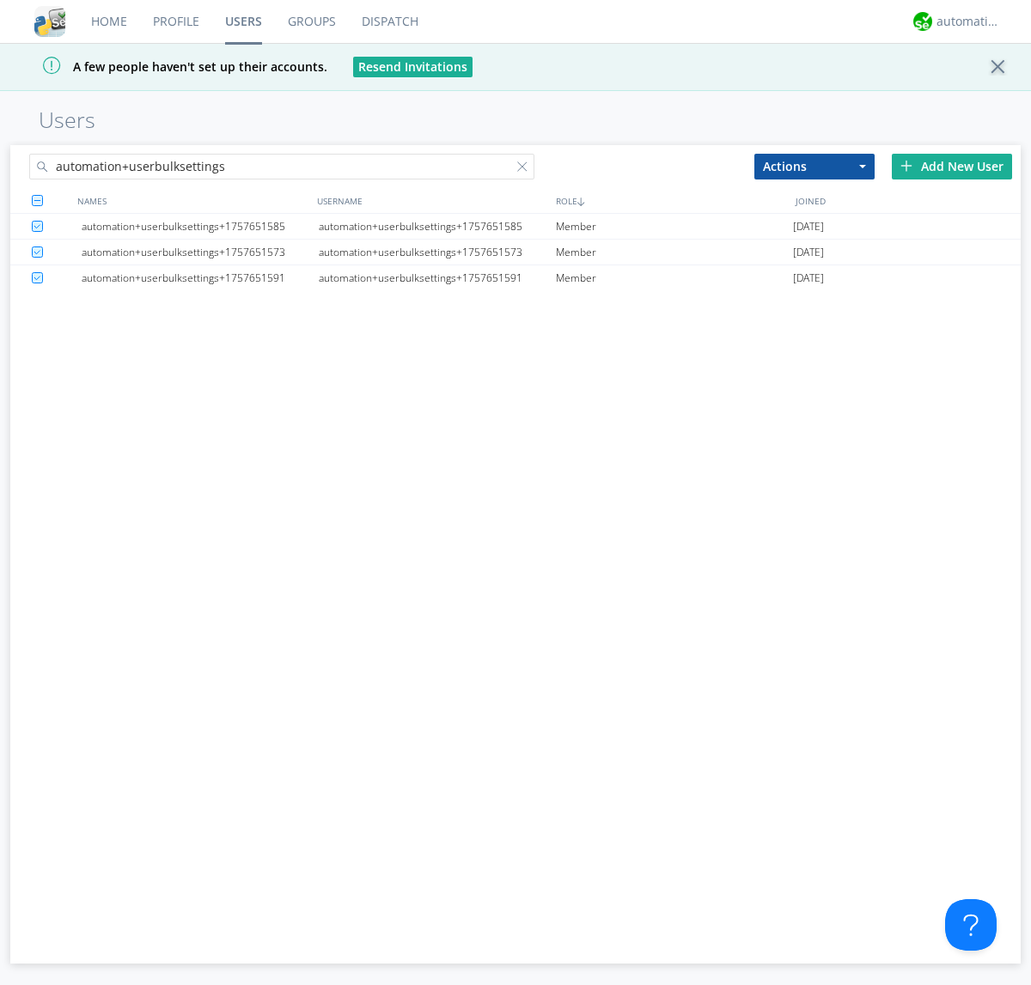
click at [814, 166] on button "Actions" at bounding box center [814, 167] width 120 height 26
click at [0, 0] on link "Delete User" at bounding box center [0, 0] width 0 height 0
